Goal: Task Accomplishment & Management: Manage account settings

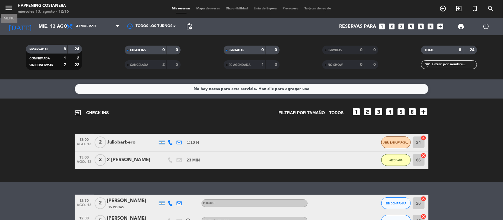
click at [9, 8] on icon "menu" at bounding box center [8, 8] width 9 height 9
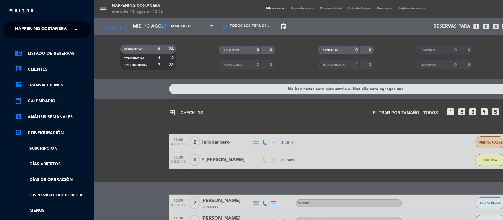
click at [40, 28] on span "Happening Costanera" at bounding box center [41, 29] width 52 height 12
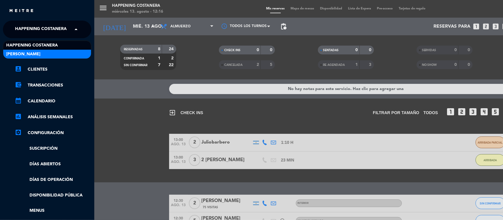
click at [31, 55] on div "[PERSON_NAME]" at bounding box center [47, 54] width 88 height 9
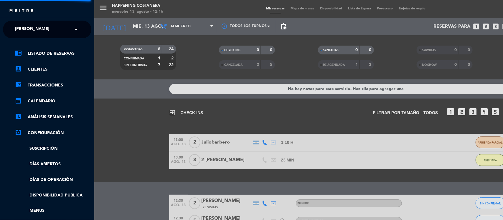
click at [117, 127] on div "menu Happening Costanera [DATE] 13. agosto - 12:16 Mis reservas Mapa de mesas D…" at bounding box center [345, 110] width 503 height 220
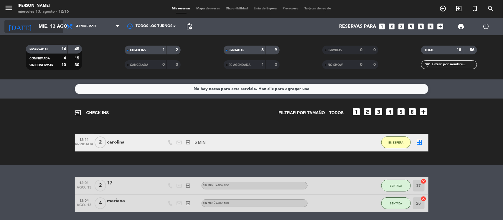
click at [39, 27] on input "mié. 13 ago." at bounding box center [67, 26] width 62 height 11
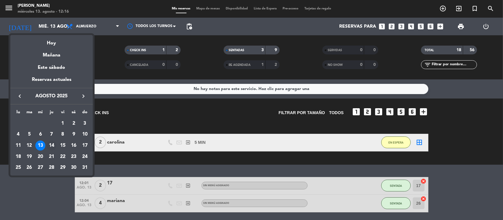
click at [49, 145] on div "14" at bounding box center [52, 146] width 10 height 10
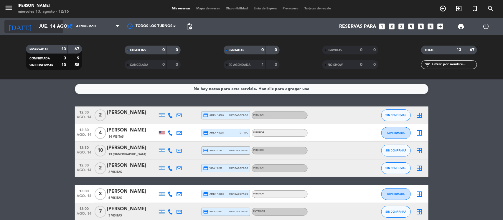
click at [36, 28] on input "jue. 14 ago." at bounding box center [67, 26] width 62 height 11
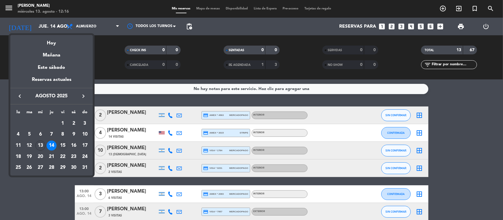
click at [63, 146] on div "15" at bounding box center [63, 146] width 10 height 10
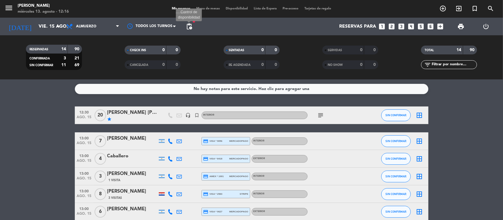
click at [191, 26] on span "pending_actions" at bounding box center [189, 26] width 7 height 7
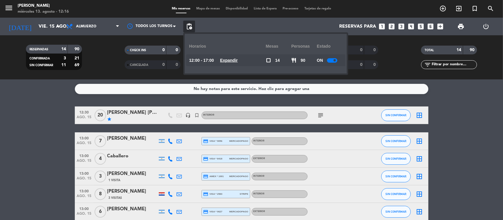
click at [237, 58] on u "Expandir" at bounding box center [229, 60] width 18 height 5
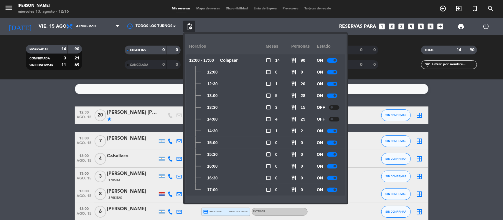
click at [237, 58] on u "Colapsar" at bounding box center [229, 60] width 18 height 5
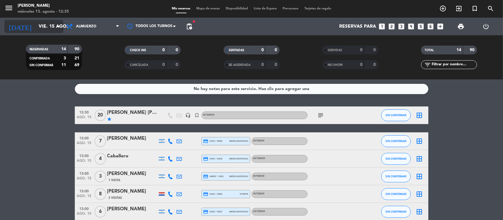
click at [36, 26] on input "vie. 15 ago." at bounding box center [67, 26] width 62 height 11
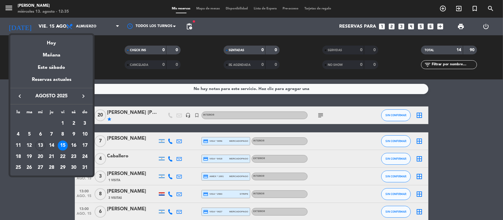
click at [72, 145] on div "16" at bounding box center [74, 146] width 10 height 10
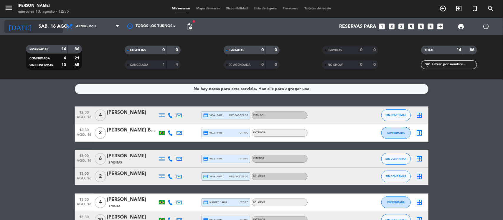
click at [37, 26] on input "sáb. 16 ago." at bounding box center [67, 26] width 62 height 11
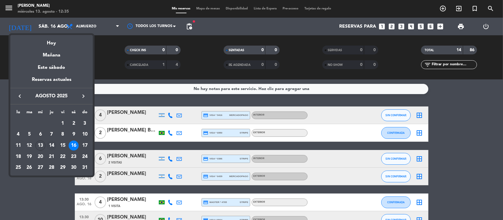
click at [49, 146] on div "14" at bounding box center [52, 146] width 10 height 10
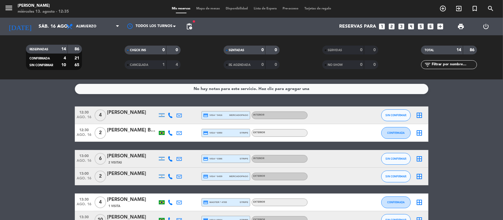
type input "jue. 14 ago."
click at [84, 30] on span "Almuerzo" at bounding box center [92, 26] width 59 height 13
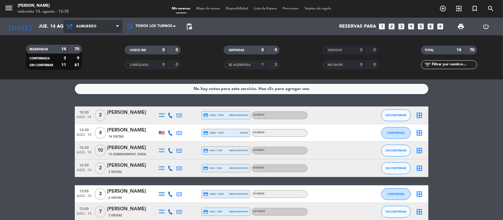
click at [84, 28] on span "Almuerzo" at bounding box center [86, 26] width 20 height 4
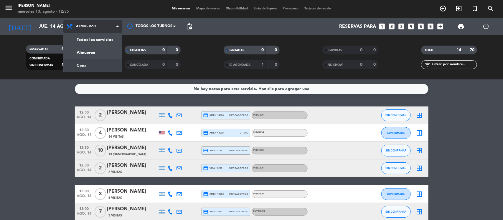
click at [82, 61] on div "menu [PERSON_NAME] [DATE] 13. agosto - 12:35 Mis reservas Mapa de mesas Disponi…" at bounding box center [251, 40] width 503 height 80
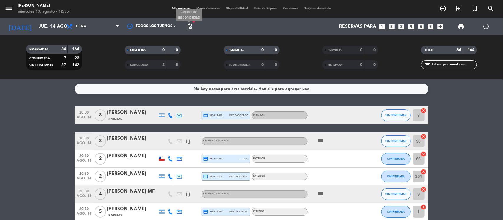
click at [189, 27] on span "pending_actions" at bounding box center [189, 26] width 7 height 7
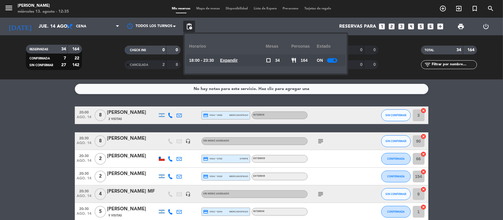
click at [205, 6] on div "Mis reservas Mapa de mesas Disponibilidad Lista de Espera Pre-acceso Tarjetas d…" at bounding box center [251, 8] width 165 height 5
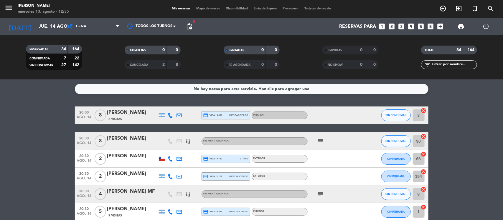
click at [204, 8] on span "Mapa de mesas" at bounding box center [207, 8] width 29 height 3
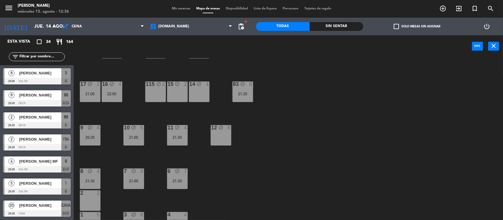
scroll to position [184, 0]
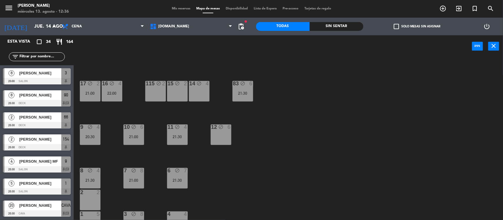
click at [201, 90] on div "14 block 4" at bounding box center [199, 91] width 21 height 21
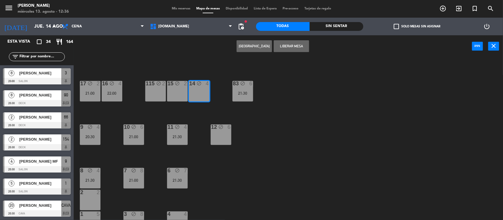
click at [296, 46] on button "Liberar Mesa" at bounding box center [291, 46] width 35 height 12
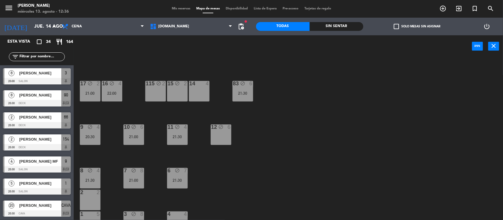
click at [180, 88] on div "15 block 2" at bounding box center [177, 91] width 21 height 21
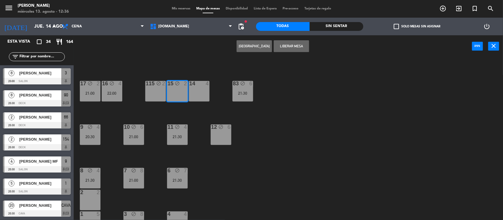
click at [277, 48] on button "Liberar Mesa" at bounding box center [291, 46] width 35 height 12
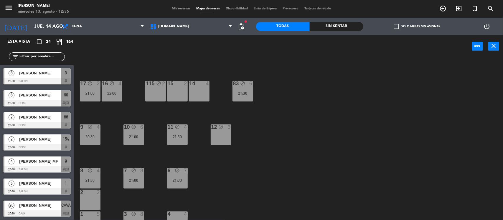
click at [155, 92] on div "115 block 2" at bounding box center [155, 91] width 21 height 21
click at [284, 47] on button "Liberar Mesa" at bounding box center [291, 46] width 35 height 12
click at [304, 125] on div "34 block 2 35 block 6 36 block 8 43 block 4 37 block 10 CAVA 20 20:30 33 block …" at bounding box center [291, 139] width 424 height 163
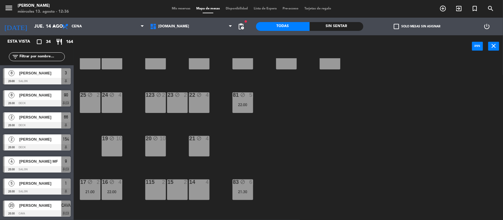
scroll to position [0, 0]
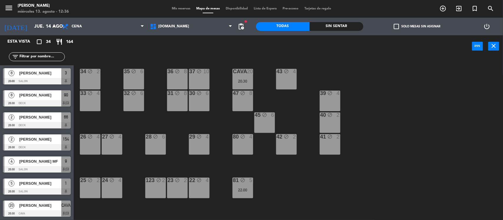
click at [330, 96] on div "39 block 4" at bounding box center [330, 94] width 21 height 6
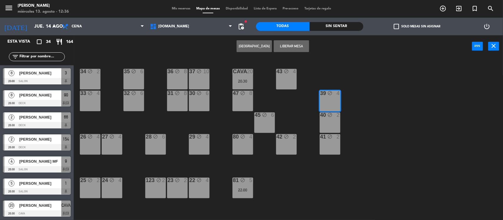
click at [297, 45] on button "Liberar Mesa" at bounding box center [291, 46] width 35 height 12
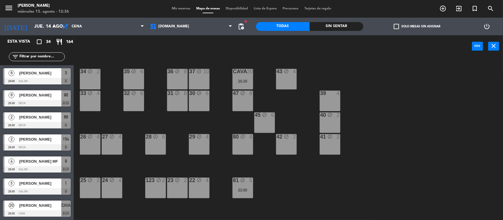
click at [335, 121] on div "40 block 2" at bounding box center [330, 123] width 21 height 21
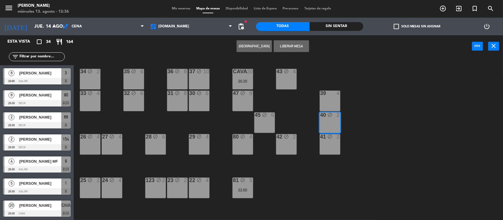
click at [298, 46] on button "Liberar Mesa" at bounding box center [291, 46] width 35 height 12
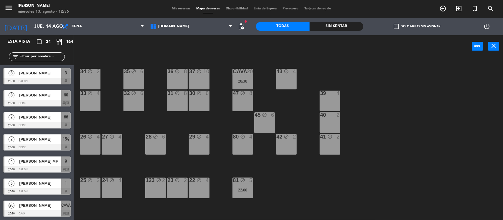
click at [330, 146] on div "41 block 2" at bounding box center [330, 144] width 21 height 21
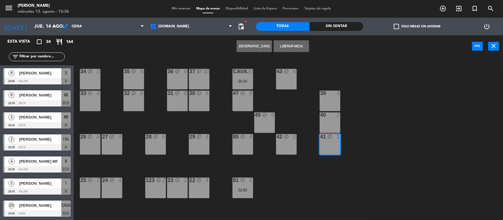
click at [283, 48] on button "Liberar Mesa" at bounding box center [291, 46] width 35 height 12
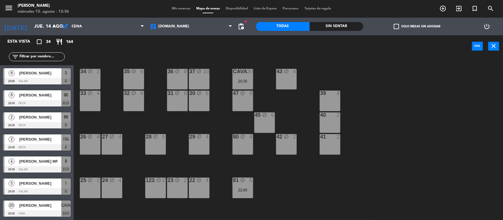
click at [386, 144] on div "34 block 2 35 block 6 36 block 8 43 block 4 37 block 10 CAVA 20 20:30 33 block …" at bounding box center [291, 139] width 424 height 163
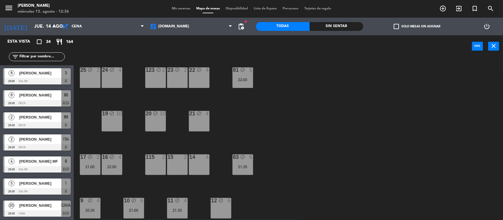
click at [115, 124] on div "19 block 10" at bounding box center [112, 121] width 21 height 21
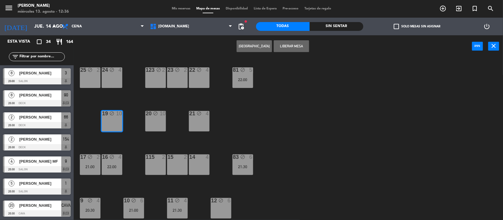
click at [321, 143] on div "34 block 2 35 block 6 36 block 8 43 block 4 37 block 10 CAVA 20 20:30 33 block …" at bounding box center [291, 139] width 424 height 163
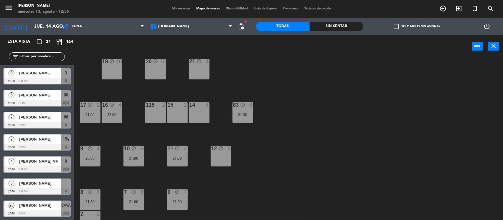
scroll to position [195, 0]
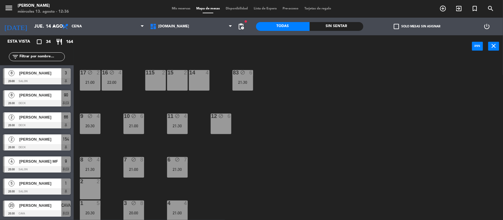
click at [224, 127] on div "12 block 6" at bounding box center [221, 124] width 21 height 21
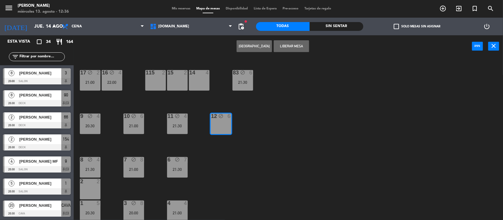
click at [279, 45] on button "Liberar Mesa" at bounding box center [291, 46] width 35 height 12
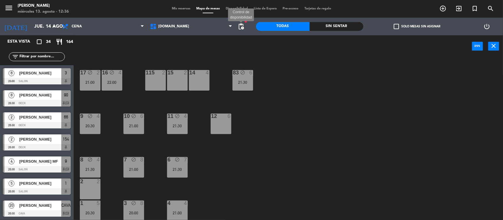
click at [239, 27] on span "pending_actions" at bounding box center [241, 26] width 7 height 7
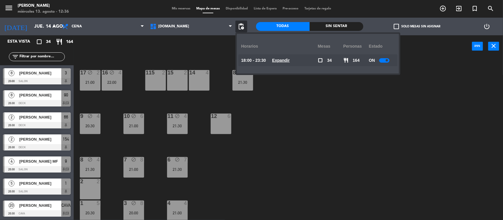
click at [285, 59] on u "Expandir" at bounding box center [281, 60] width 18 height 5
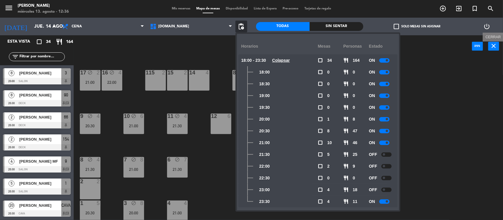
click at [490, 46] on icon "close" at bounding box center [493, 45] width 7 height 7
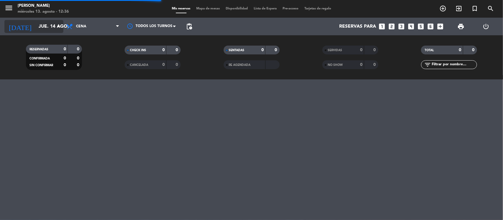
click at [39, 27] on input "jue. 14 ago." at bounding box center [67, 26] width 62 height 11
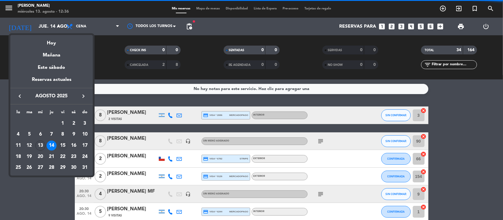
click at [62, 144] on div "15" at bounding box center [63, 146] width 10 height 10
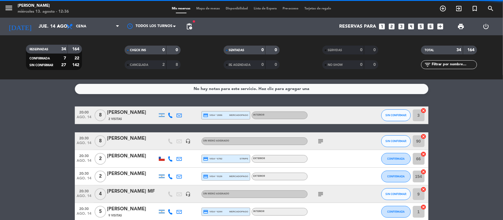
type input "vie. 15 ago."
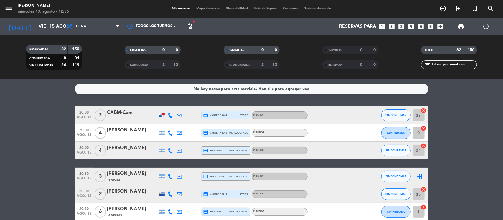
click at [213, 9] on span "Mapa de mesas" at bounding box center [207, 8] width 29 height 3
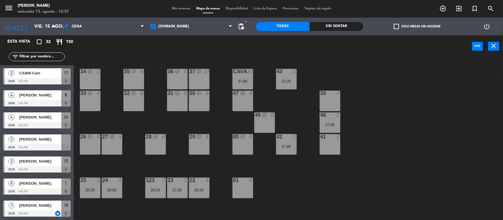
click at [199, 71] on icon "block" at bounding box center [198, 71] width 5 height 5
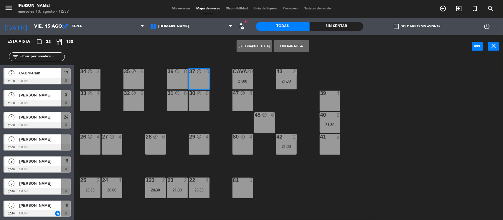
click at [294, 45] on button "Liberar Mesa" at bounding box center [291, 46] width 35 height 12
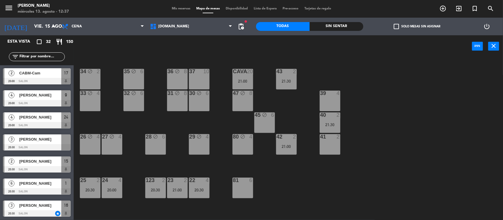
click at [200, 100] on div "30 block 6" at bounding box center [199, 101] width 21 height 21
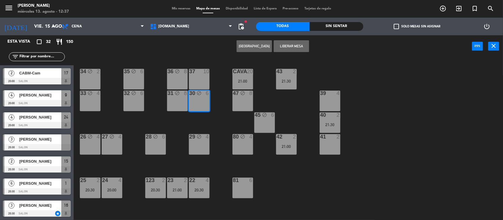
click at [299, 47] on button "Liberar Mesa" at bounding box center [291, 46] width 35 height 12
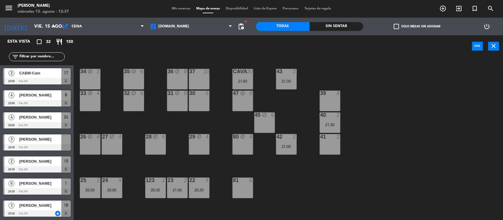
click at [205, 145] on div "29 block 4" at bounding box center [199, 144] width 21 height 21
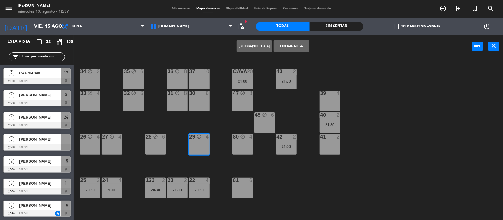
click at [282, 48] on button "Liberar Mesa" at bounding box center [291, 46] width 35 height 12
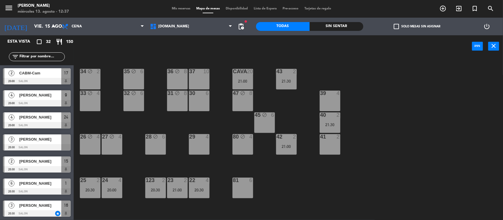
click at [242, 152] on div "80 block 4" at bounding box center [242, 144] width 21 height 21
click at [285, 43] on button "Liberar Mesa" at bounding box center [291, 46] width 35 height 12
click at [269, 123] on div "45 block 6" at bounding box center [264, 123] width 21 height 21
click at [301, 49] on button "Liberar Mesa" at bounding box center [291, 46] width 35 height 12
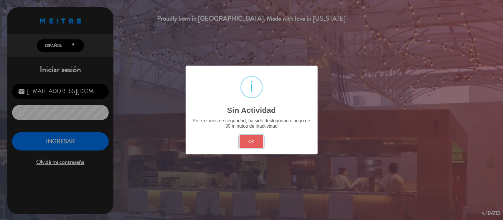
click at [249, 141] on button "OK" at bounding box center [251, 142] width 24 height 13
